Goal: Navigation & Orientation: Find specific page/section

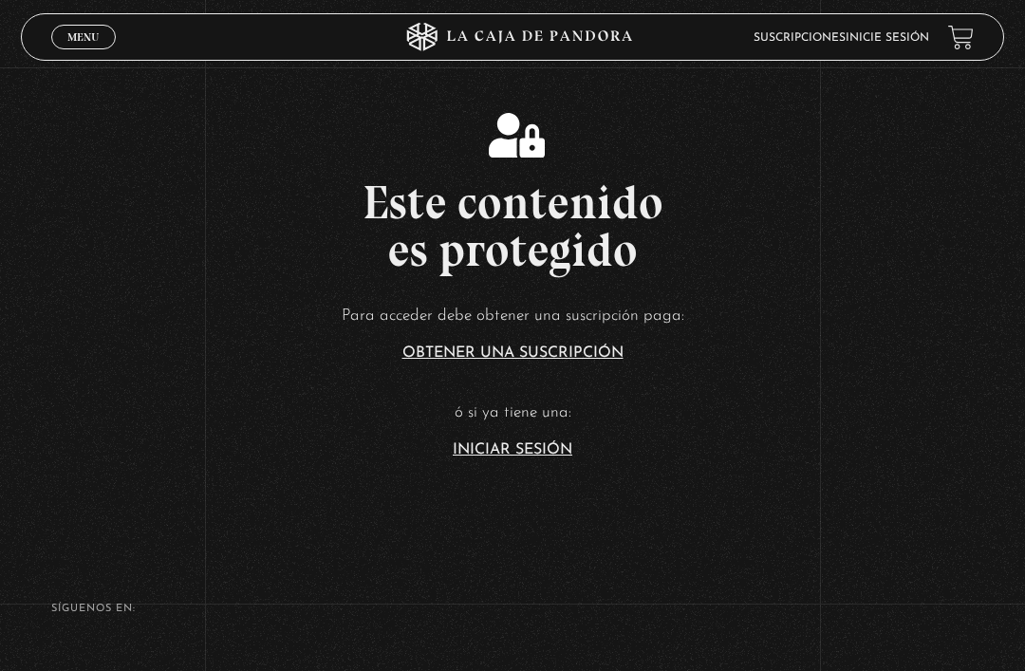
click at [526, 457] on link "Iniciar Sesión" at bounding box center [513, 449] width 120 height 15
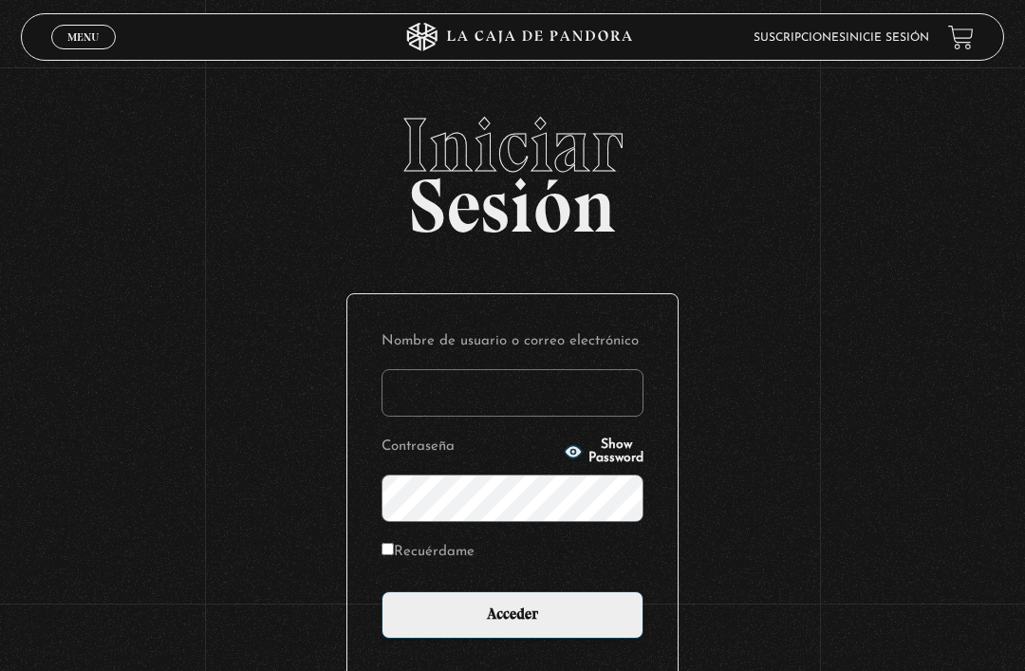
type input "[EMAIL_ADDRESS][DOMAIN_NAME]"
click at [512, 624] on input "Acceder" at bounding box center [512, 614] width 262 height 47
